Goal: Information Seeking & Learning: Learn about a topic

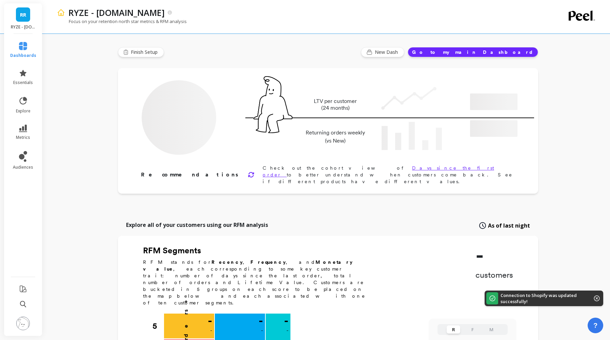
type input "Champions"
type input "536171"
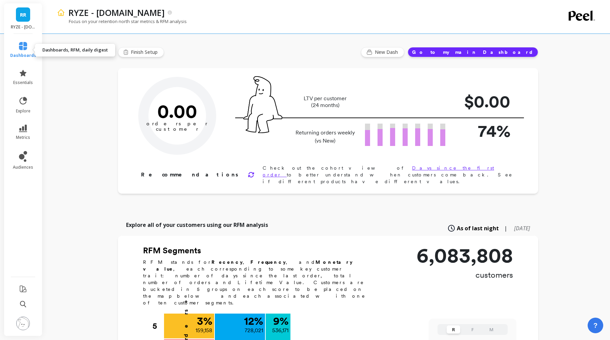
click at [24, 48] on icon at bounding box center [23, 46] width 8 height 8
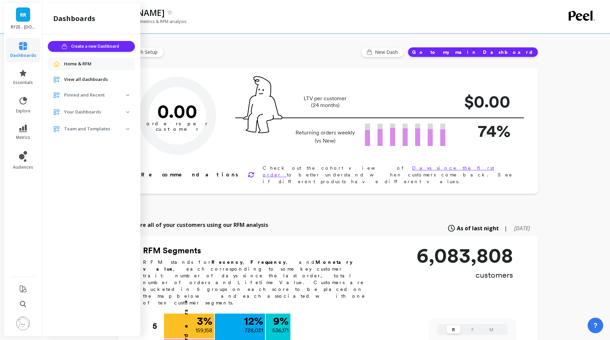
click at [78, 80] on span "View all dashboards" at bounding box center [86, 79] width 44 height 7
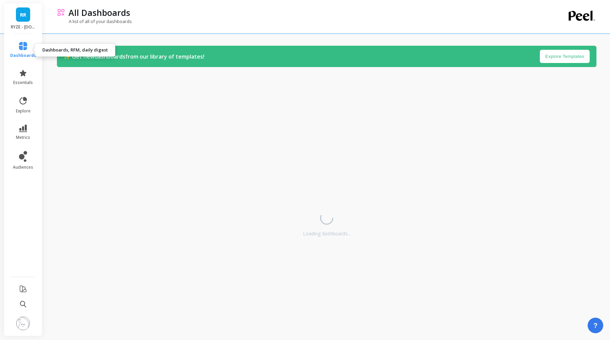
click at [21, 44] on icon at bounding box center [23, 46] width 8 height 8
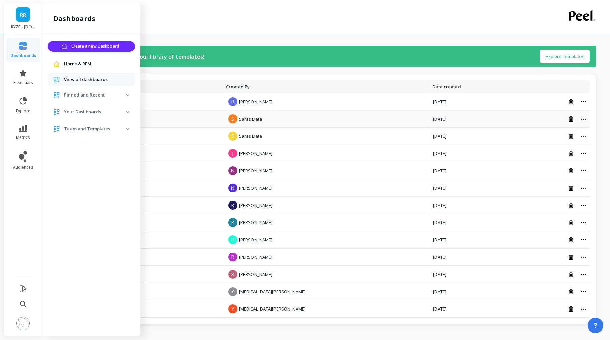
click at [202, 111] on td "Untitled" at bounding box center [142, 119] width 159 height 17
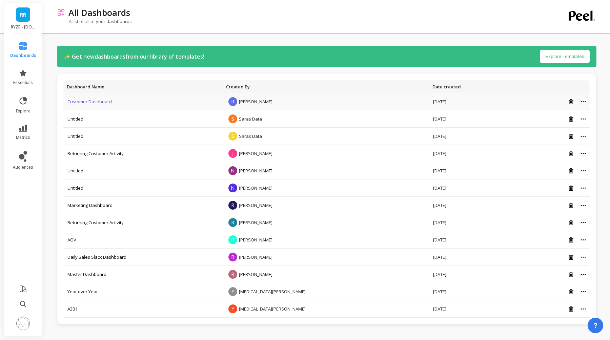
click at [93, 100] on link "Customer Dashboard" at bounding box center [89, 102] width 44 height 6
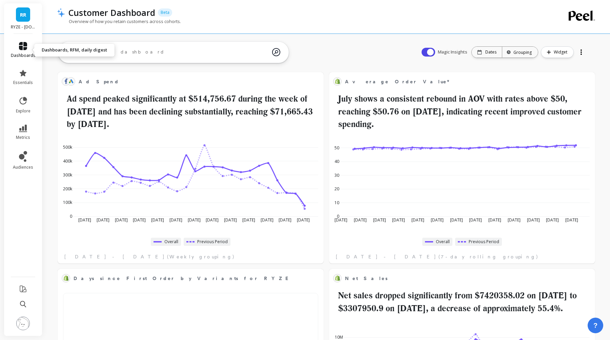
click at [27, 44] on icon at bounding box center [23, 46] width 8 height 8
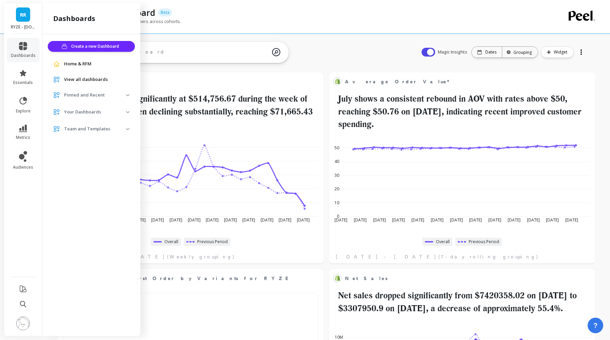
click at [83, 109] on p "Your Dashboards" at bounding box center [95, 112] width 62 height 7
click at [82, 113] on p "Your Dashboards" at bounding box center [95, 112] width 62 height 7
click at [82, 81] on span "View all dashboards" at bounding box center [86, 79] width 44 height 7
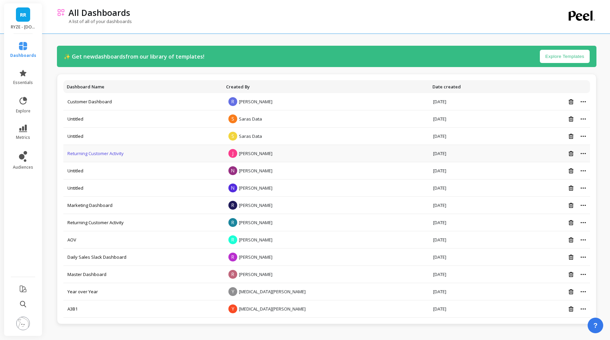
click at [95, 153] on link "Returning Customer Activity" at bounding box center [95, 154] width 56 height 6
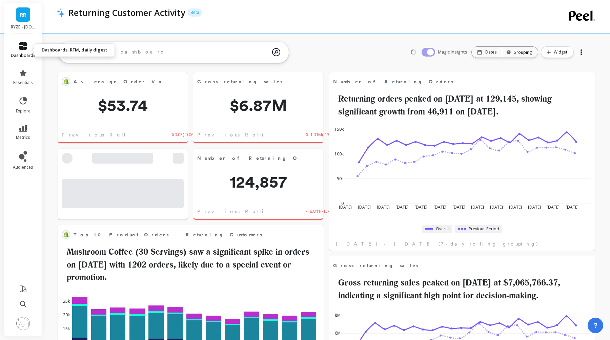
scroll to position [186, 252]
click at [25, 45] on icon at bounding box center [23, 46] width 8 height 8
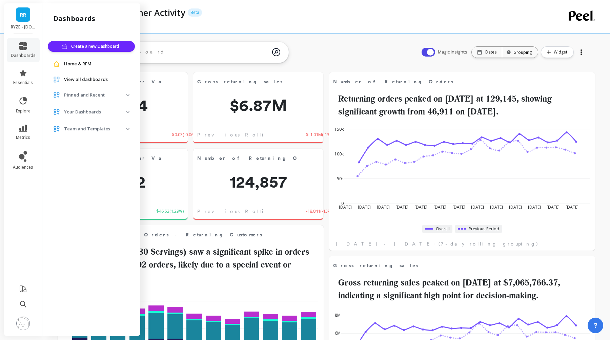
click at [88, 128] on p "Team and Templates" at bounding box center [95, 129] width 62 height 7
click at [73, 113] on p "Your Dashboards" at bounding box center [95, 112] width 62 height 7
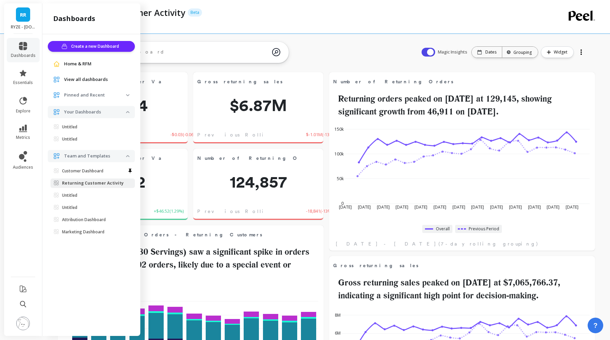
click at [92, 86] on ul "Create a new Dashboard Home & RFM View all dashboards Pinned and Recent Custome…" at bounding box center [91, 140] width 87 height 199
click at [85, 94] on p "Pinned and Recent" at bounding box center [95, 95] width 62 height 7
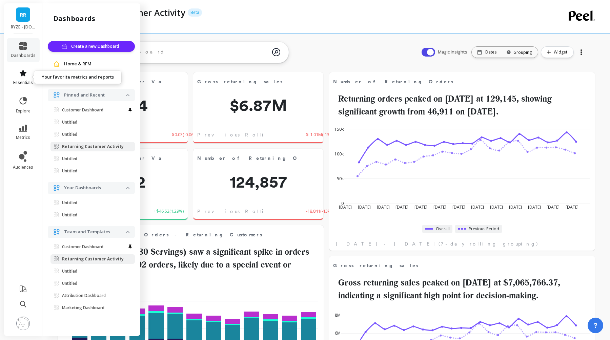
click at [20, 76] on icon at bounding box center [23, 73] width 8 height 8
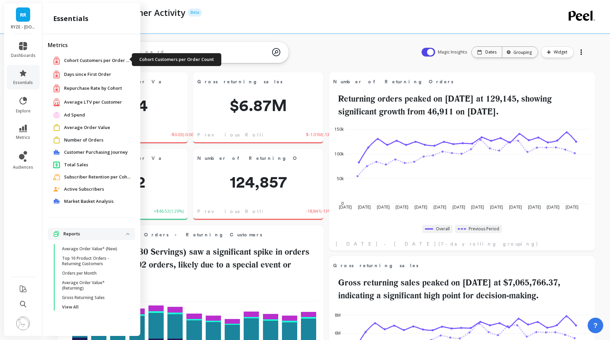
click at [81, 58] on span "Cohort Customers per Order Count" at bounding box center [98, 60] width 68 height 7
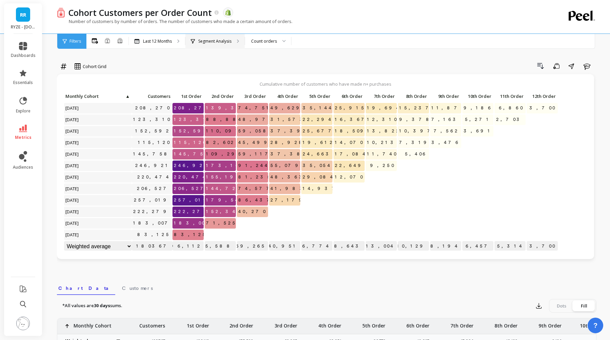
click at [200, 40] on p "Segment Analysis" at bounding box center [214, 41] width 33 height 5
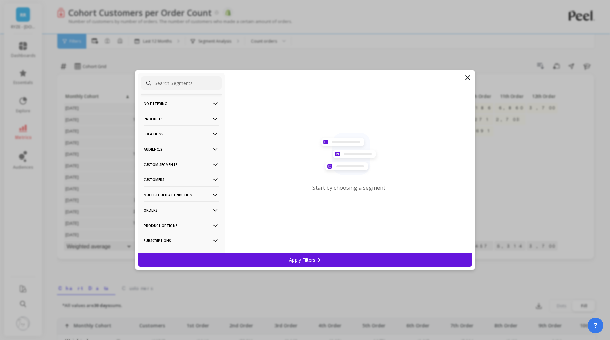
click at [209, 101] on p "No filtering" at bounding box center [181, 103] width 75 height 17
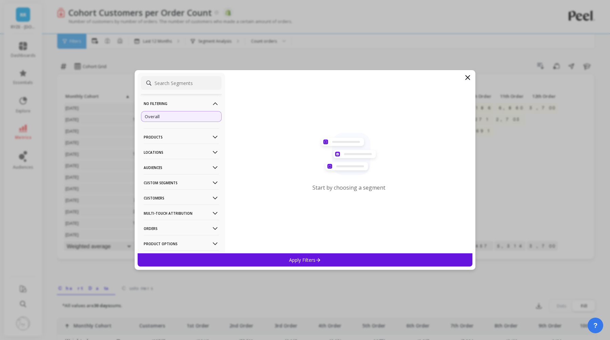
click at [209, 101] on p "No filtering" at bounding box center [181, 103] width 75 height 17
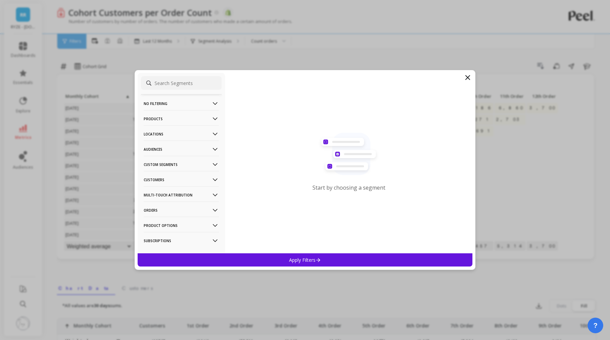
click at [209, 101] on p "No filtering" at bounding box center [181, 103] width 75 height 17
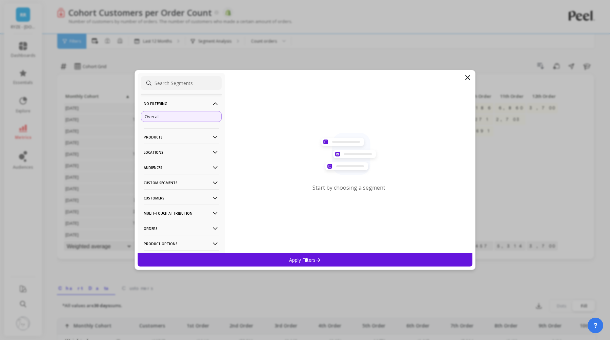
click at [183, 129] on p "Products" at bounding box center [181, 136] width 75 height 17
click at [172, 133] on p "Products" at bounding box center [181, 136] width 75 height 17
click at [168, 134] on p "Products" at bounding box center [181, 136] width 75 height 17
click at [167, 152] on p "Product Collections" at bounding box center [164, 150] width 39 height 6
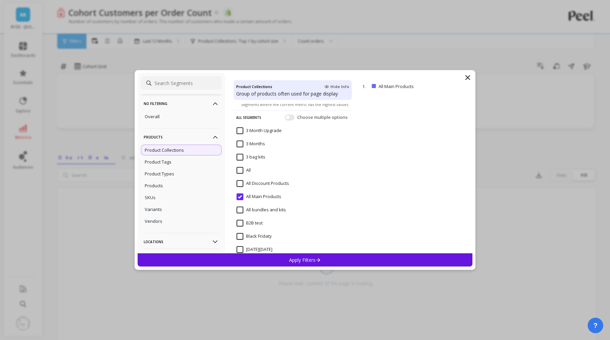
scroll to position [26, 0]
click at [243, 129] on Upgrade "3 Month Upgrade" at bounding box center [259, 130] width 45 height 7
click at [242, 141] on Months "3 Months" at bounding box center [251, 143] width 28 height 7
click at [240, 173] on span "All" at bounding box center [244, 173] width 14 height 14
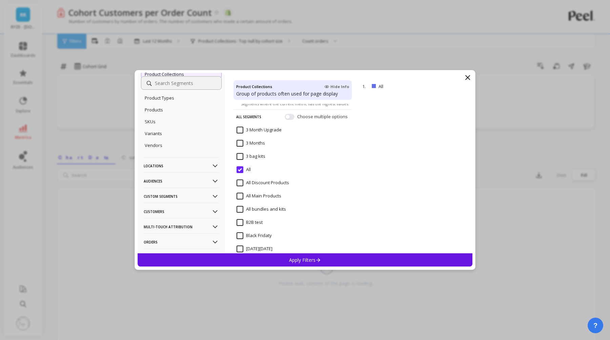
scroll to position [72, 0]
click at [92, 96] on div "No filtering Overall Products Product Collections Product Tags Product Types Pr…" at bounding box center [305, 170] width 610 height 340
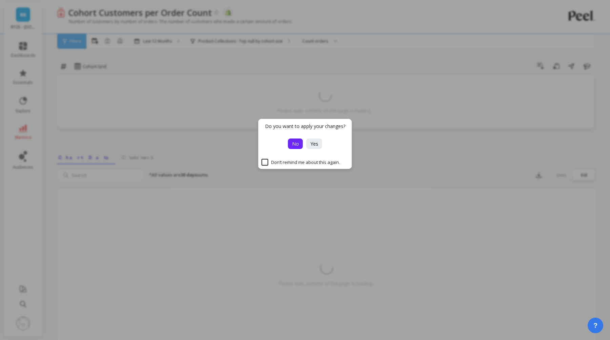
click at [297, 143] on span "No" at bounding box center [295, 144] width 7 height 6
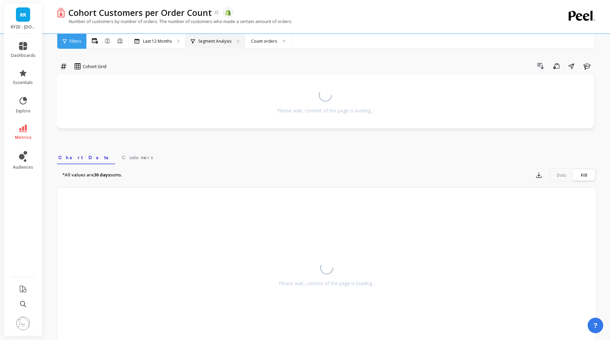
click at [217, 42] on p "Segment Analysis" at bounding box center [214, 41] width 33 height 5
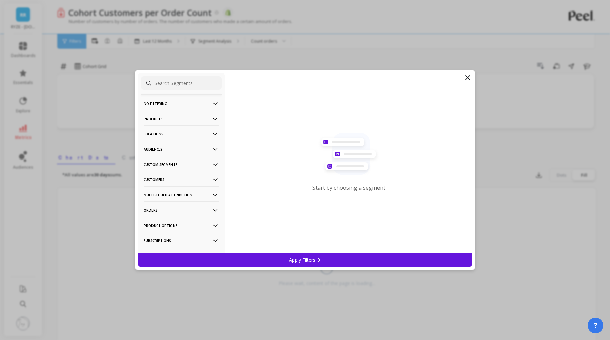
click at [180, 103] on p "No filtering" at bounding box center [181, 103] width 75 height 17
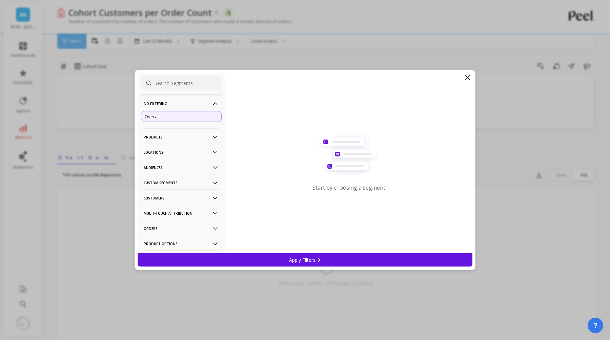
click at [180, 103] on p "No filtering" at bounding box center [181, 103] width 75 height 17
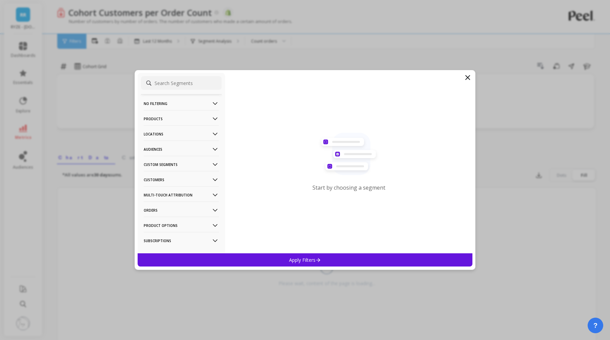
click at [165, 82] on input at bounding box center [181, 83] width 81 height 14
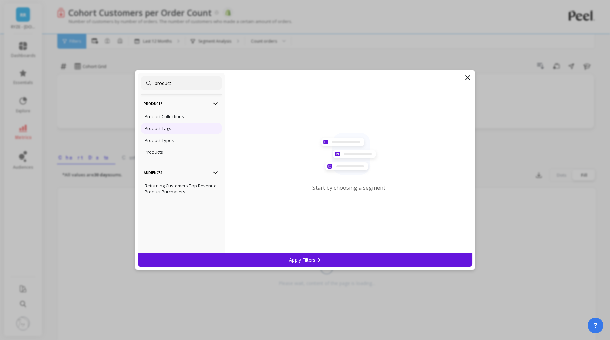
type input "product"
click at [152, 128] on p "Product Tags" at bounding box center [158, 128] width 27 height 6
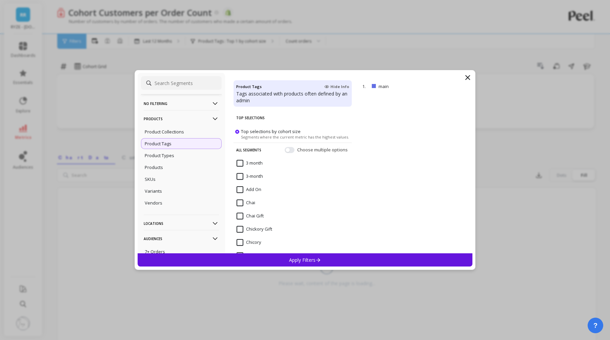
click at [467, 73] on div "No filtering Overall Products Product Collections Product Tags Product Types Pr…" at bounding box center [305, 163] width 335 height 181
click at [466, 76] on icon at bounding box center [468, 78] width 4 height 4
